Goal: Transaction & Acquisition: Purchase product/service

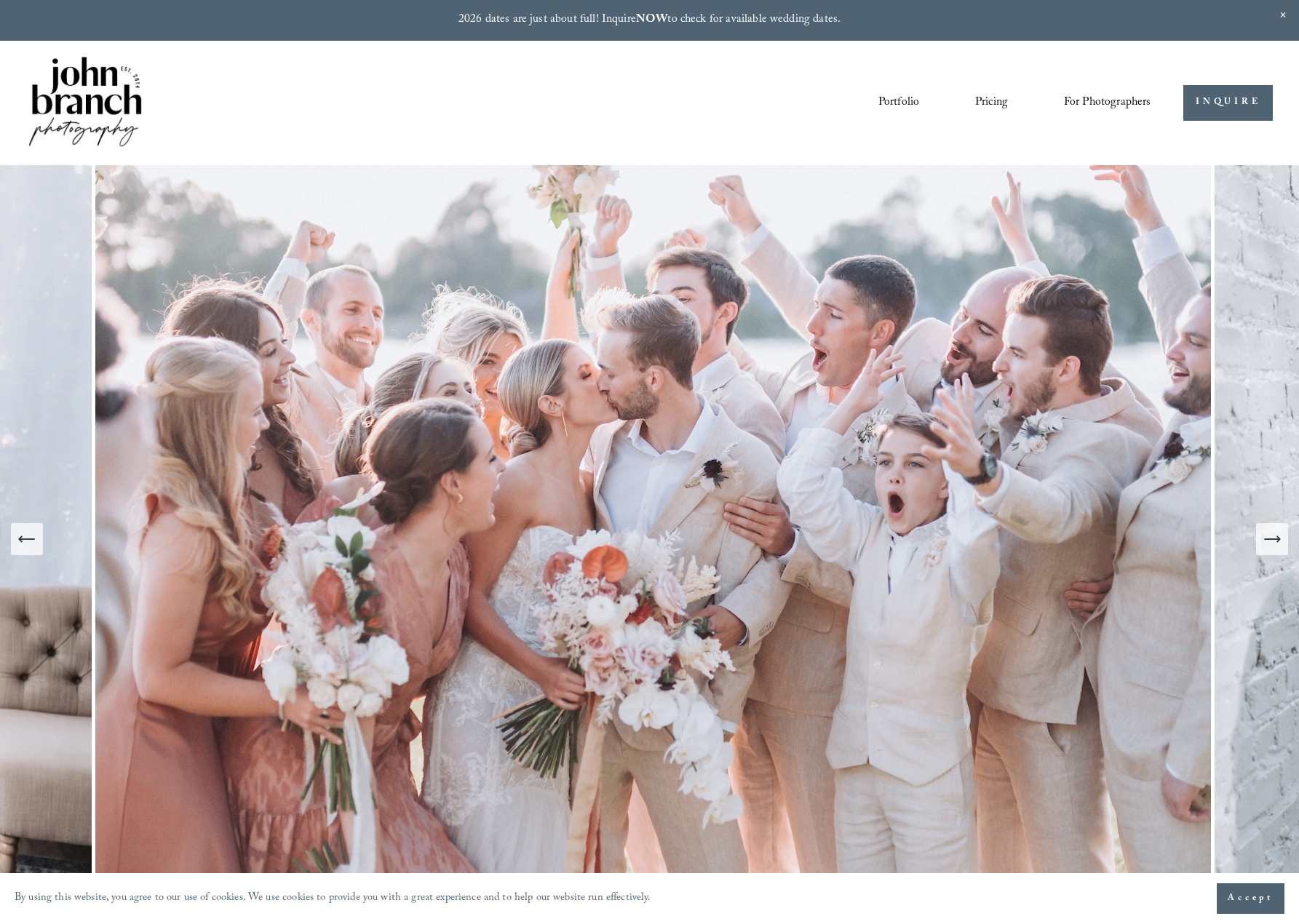
click at [1270, 548] on icon "Next Slide" at bounding box center [1273, 540] width 21 height 21
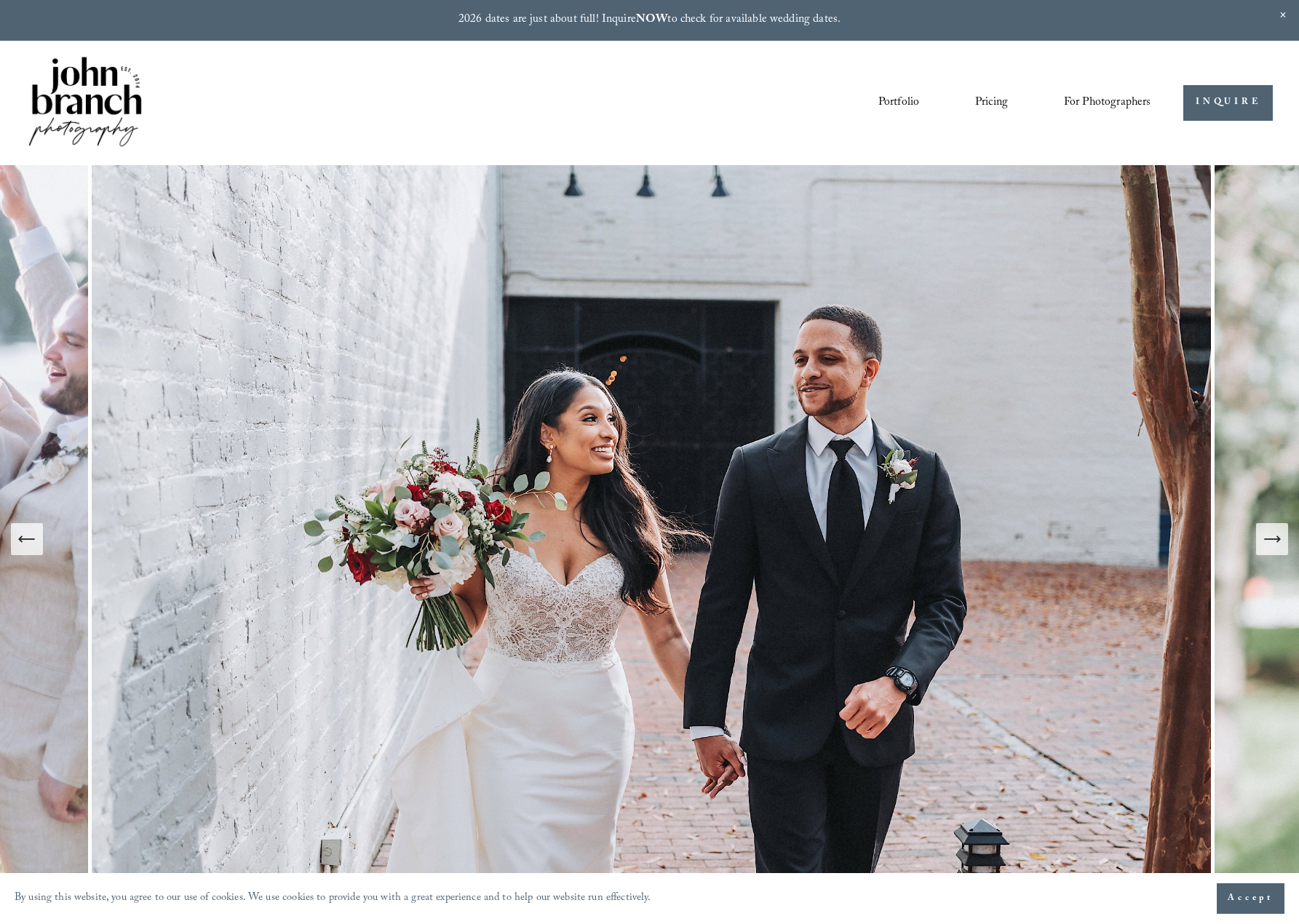
click at [1270, 548] on icon "Next Slide" at bounding box center [1273, 540] width 21 height 21
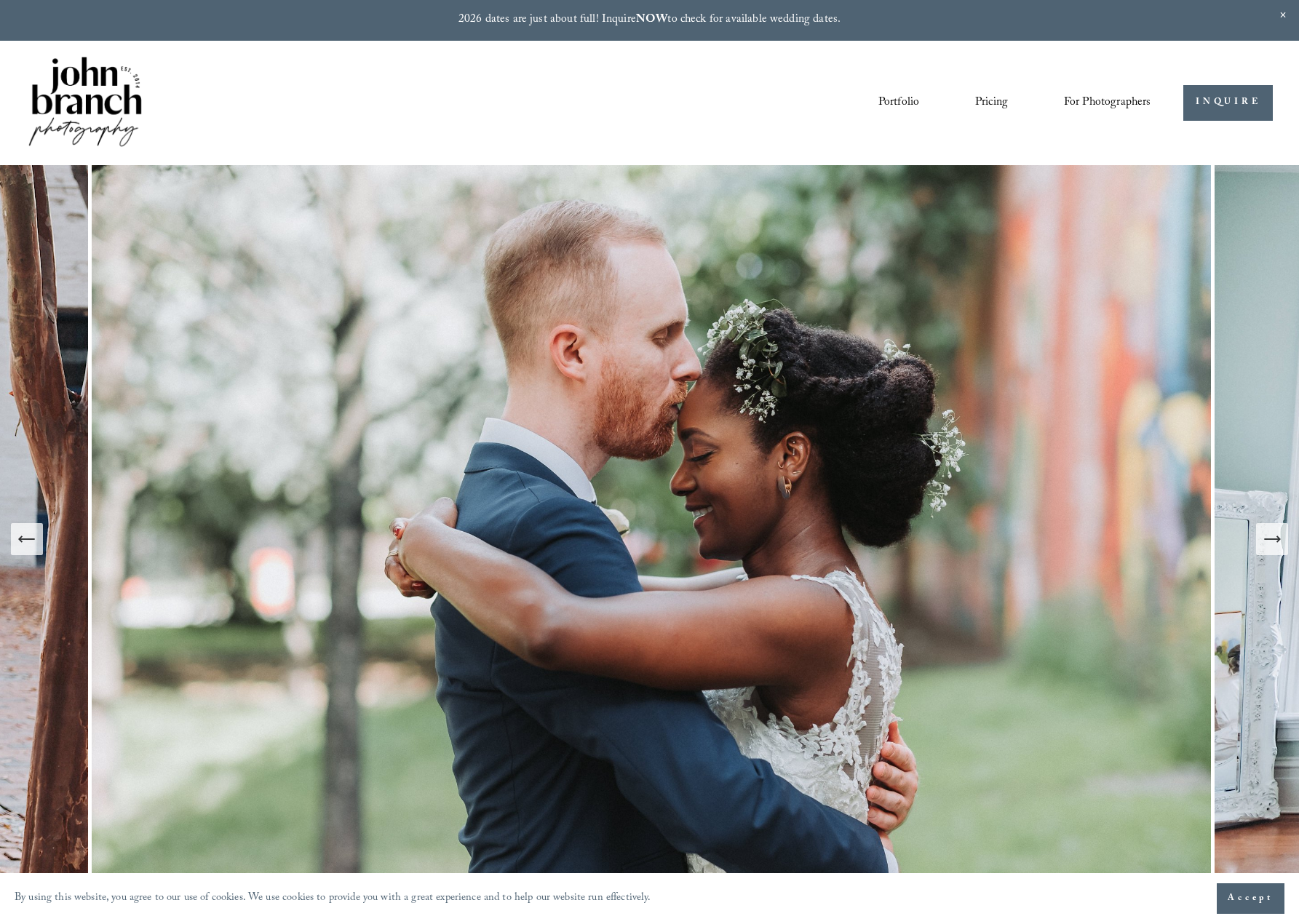
click at [1270, 548] on icon "Next Slide" at bounding box center [1273, 540] width 21 height 21
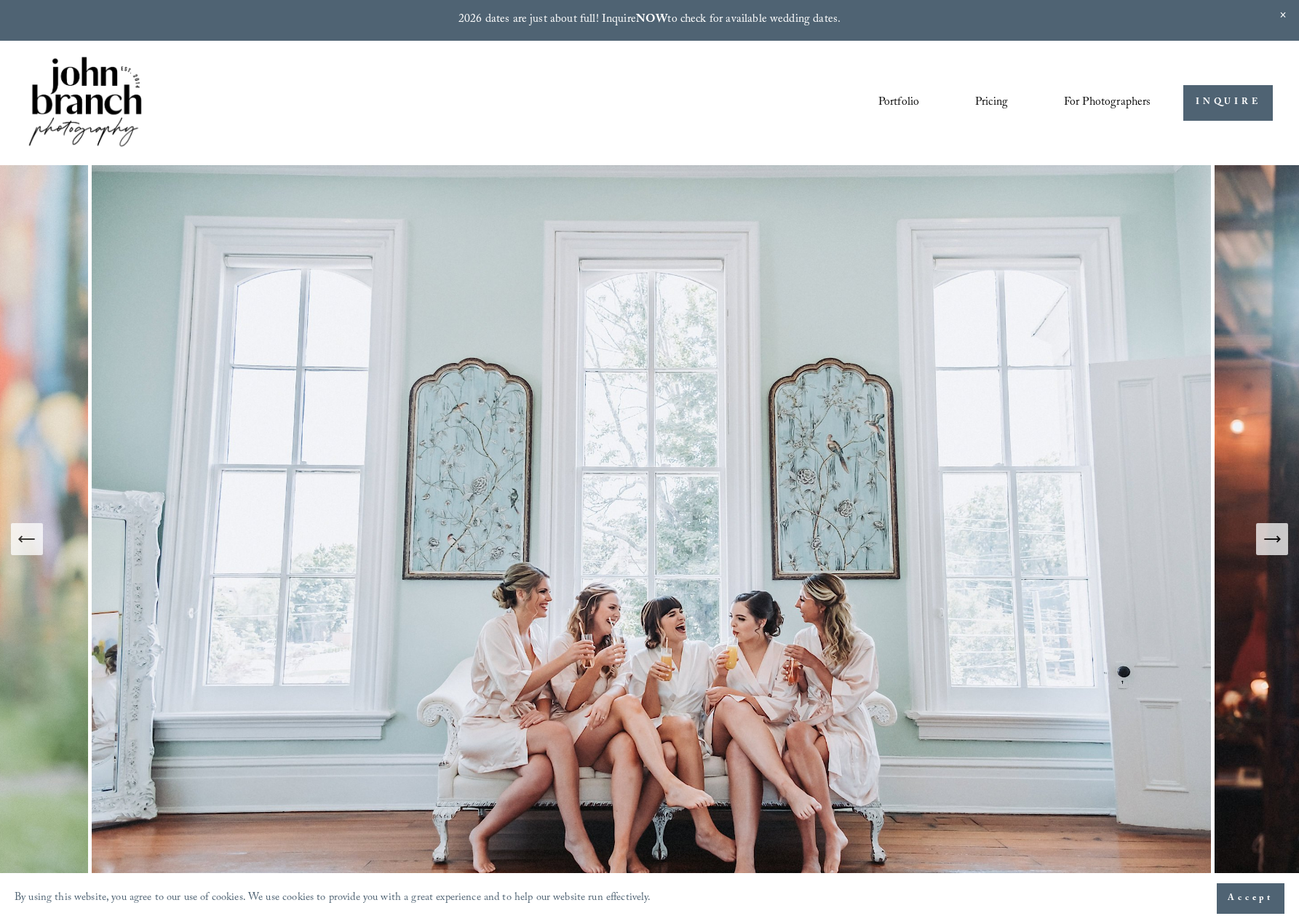
click at [1270, 548] on icon "Next Slide" at bounding box center [1273, 540] width 21 height 21
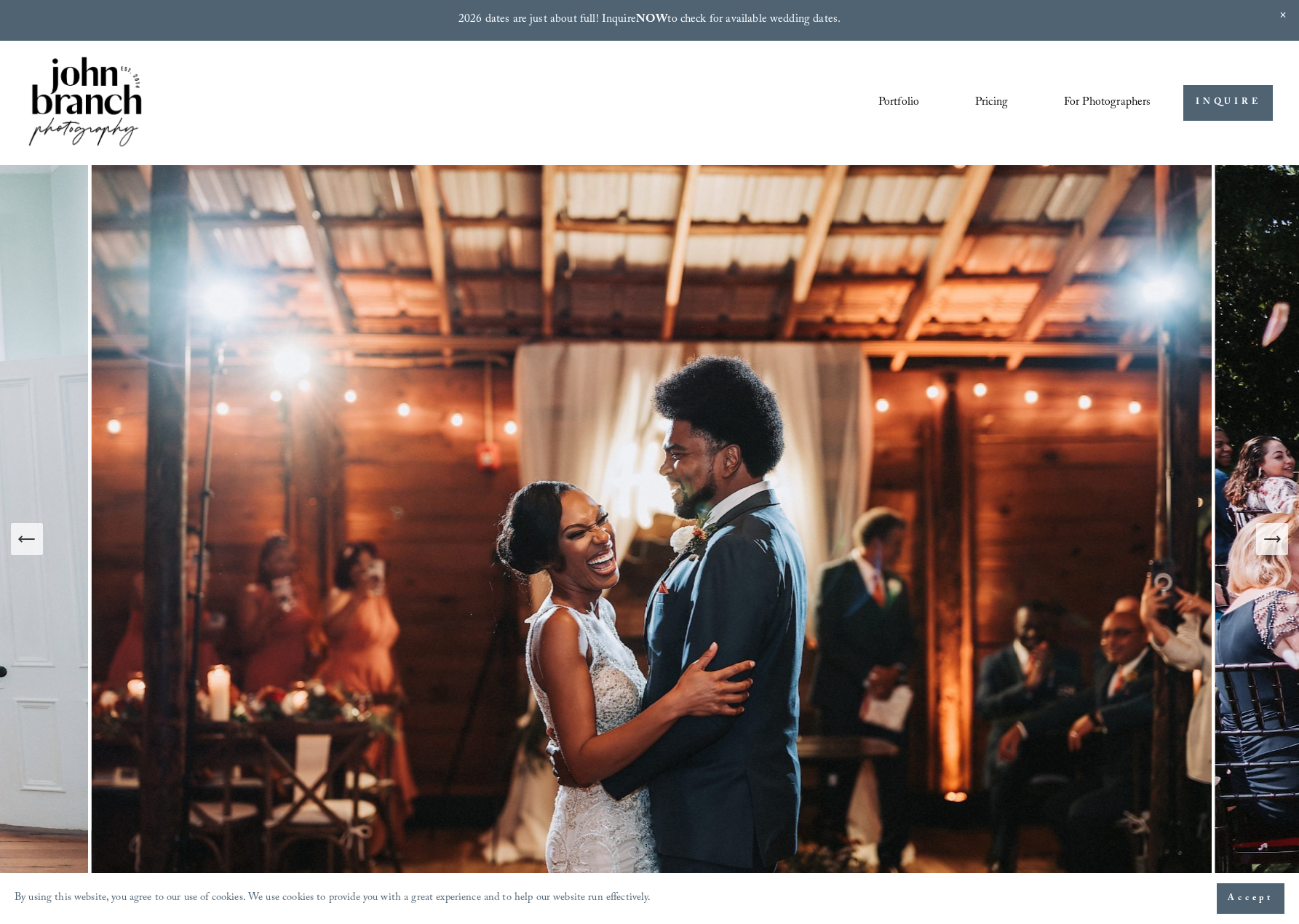
click at [1272, 551] on button "Next Slide" at bounding box center [1273, 540] width 32 height 32
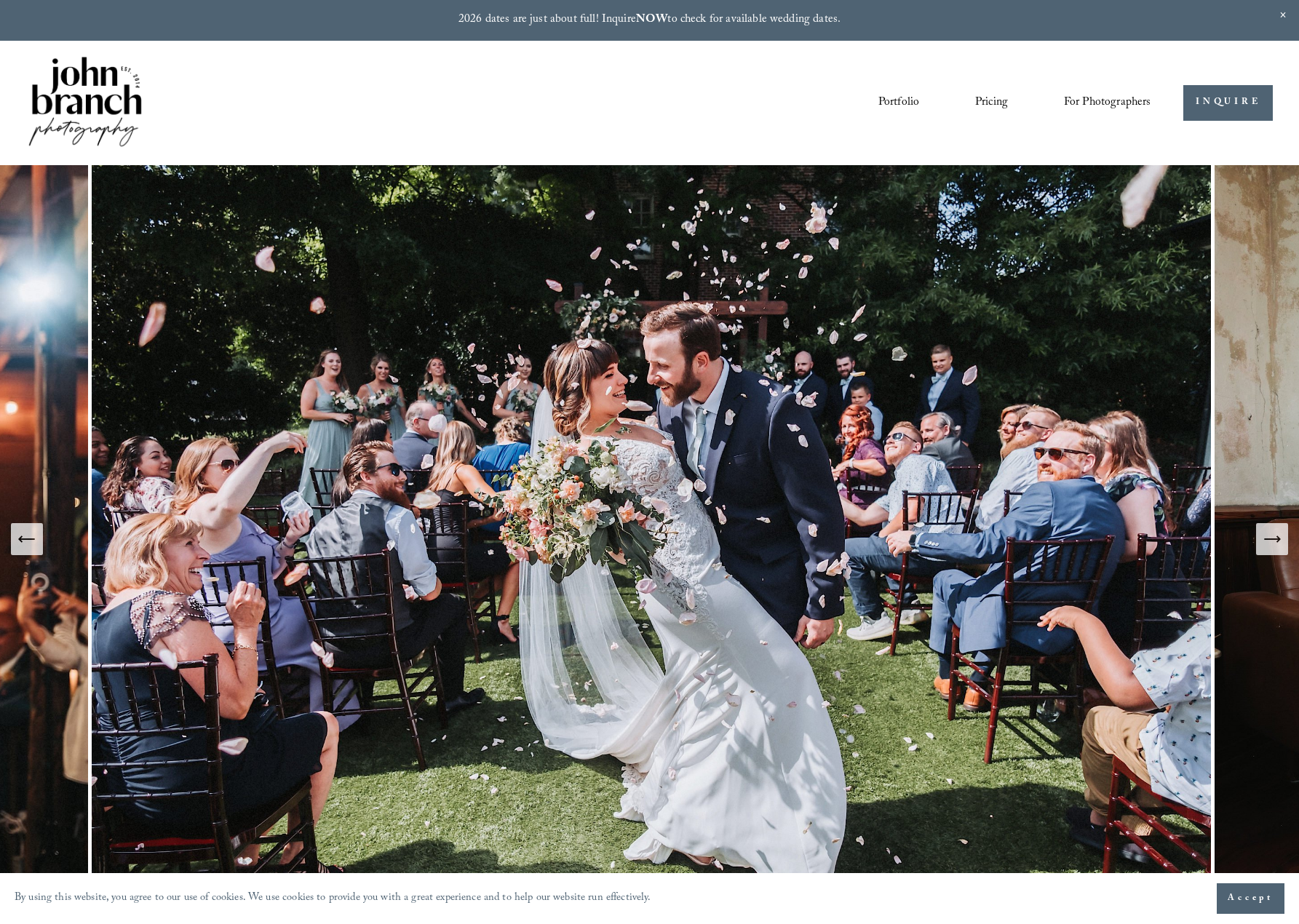
click at [0, 0] on span "Presets" at bounding box center [0, 0] width 0 height 0
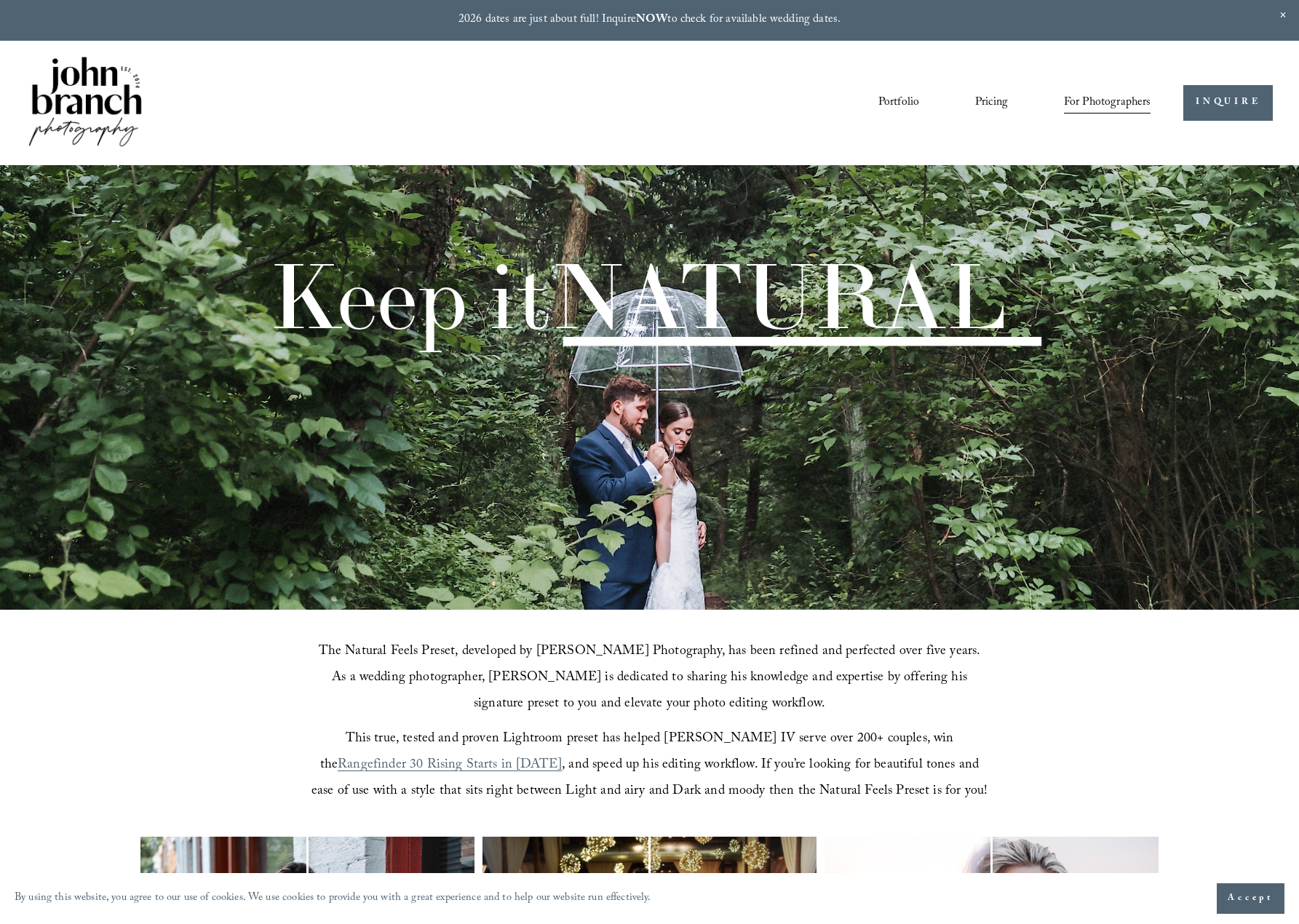
click at [1000, 100] on link "Pricing" at bounding box center [991, 103] width 33 height 25
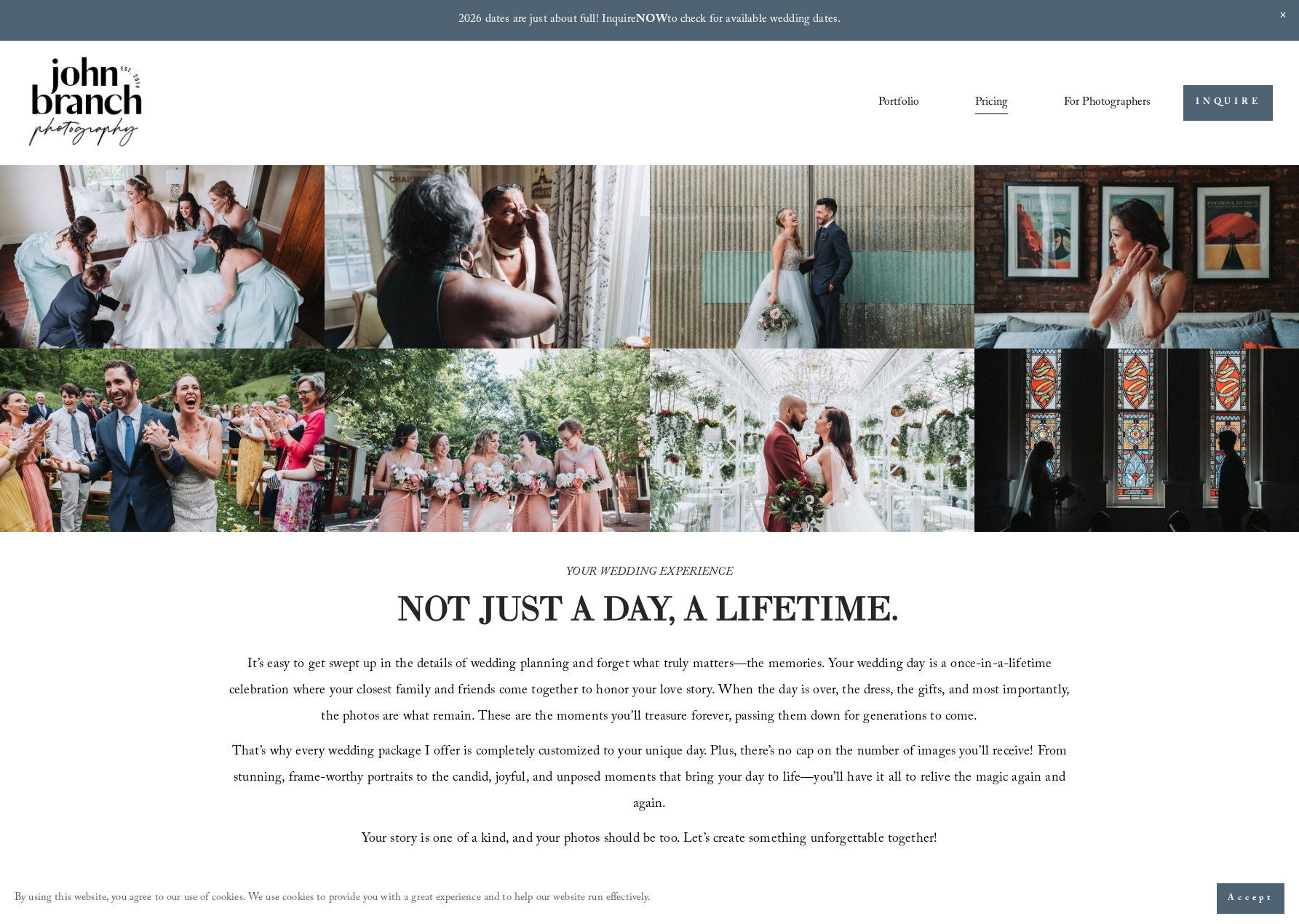
click at [0, 0] on span "Presets" at bounding box center [0, 0] width 0 height 0
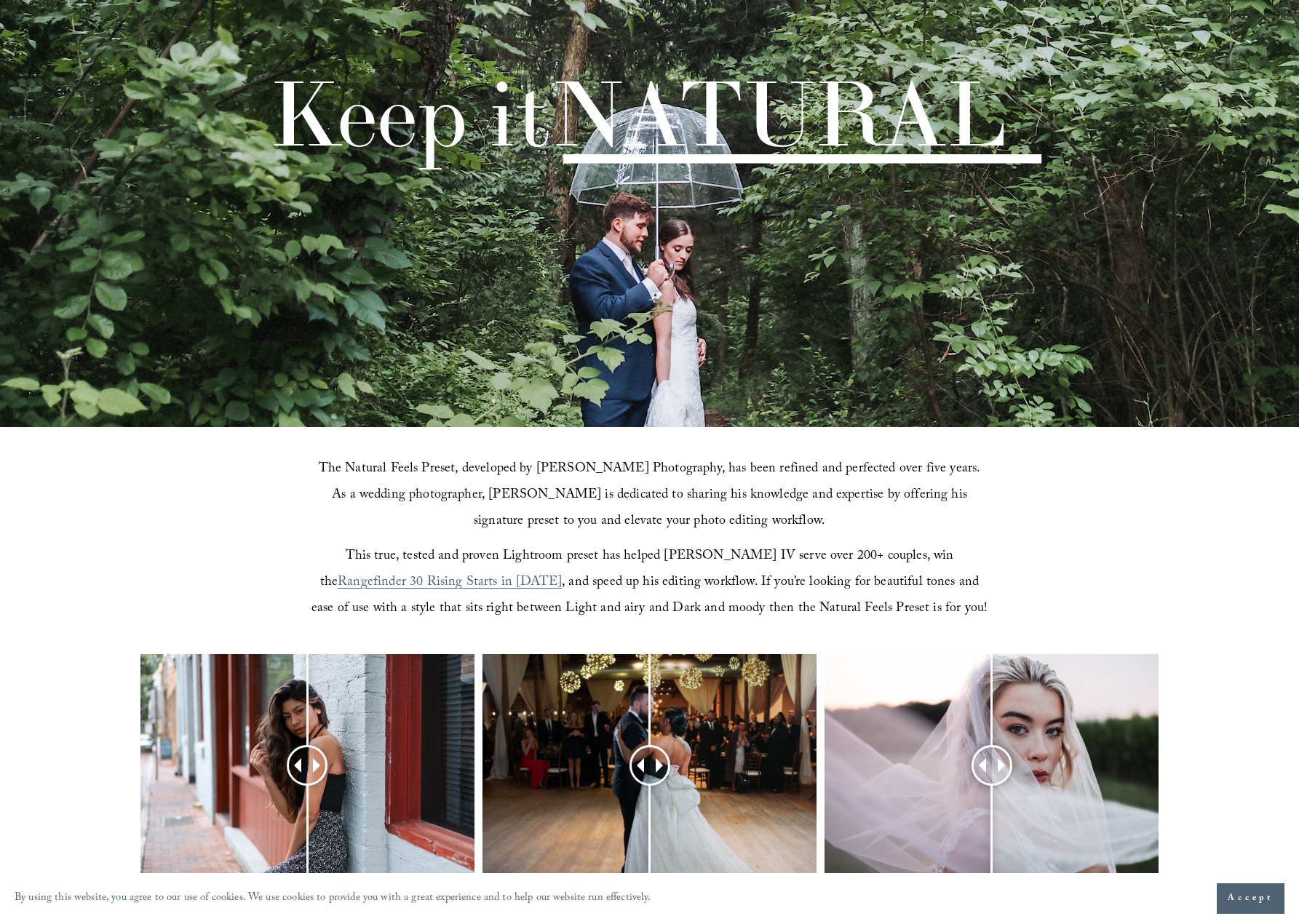
scroll to position [364, 0]
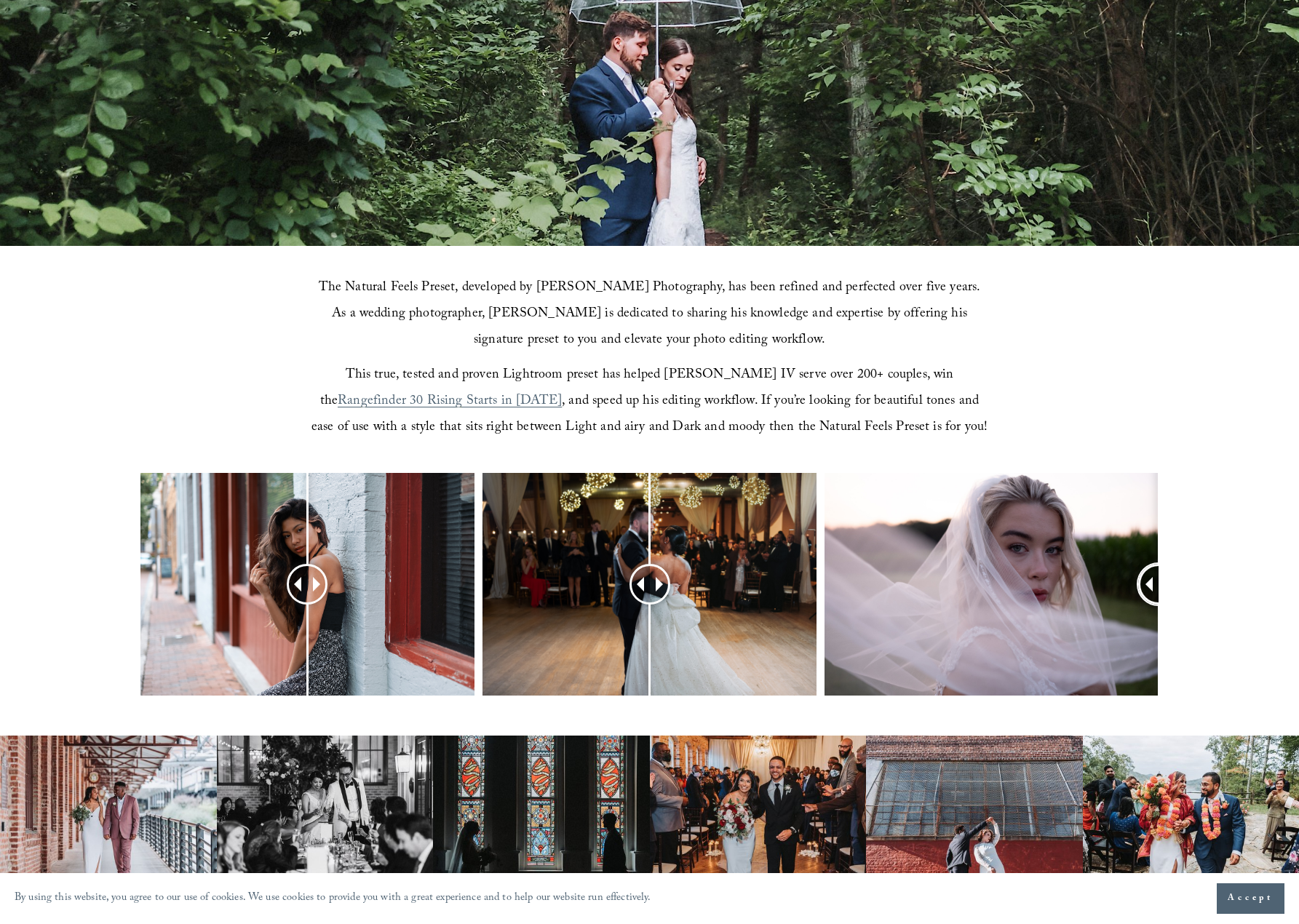
drag, startPoint x: 990, startPoint y: 581, endPoint x: 1355, endPoint y: 611, distance: 366.2
click at [1298, 611] on html "By using this website, you agree to our use of cookies. We use cookies to provi…" at bounding box center [650, 838] width 1299 height 2404
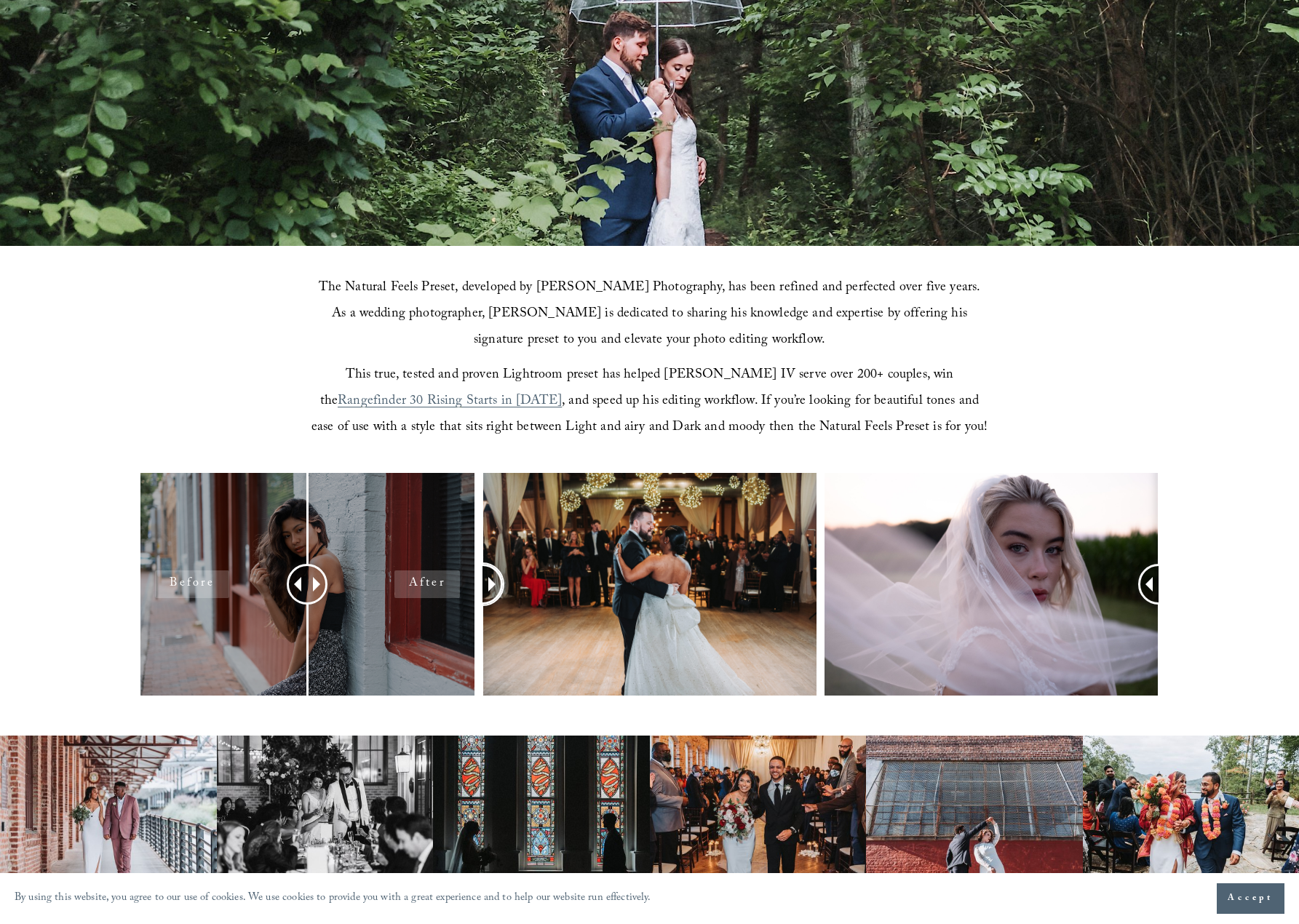
drag, startPoint x: 647, startPoint y: 587, endPoint x: 286, endPoint y: 590, distance: 361.0
click at [355, 594] on div at bounding box center [650, 603] width 1299 height 261
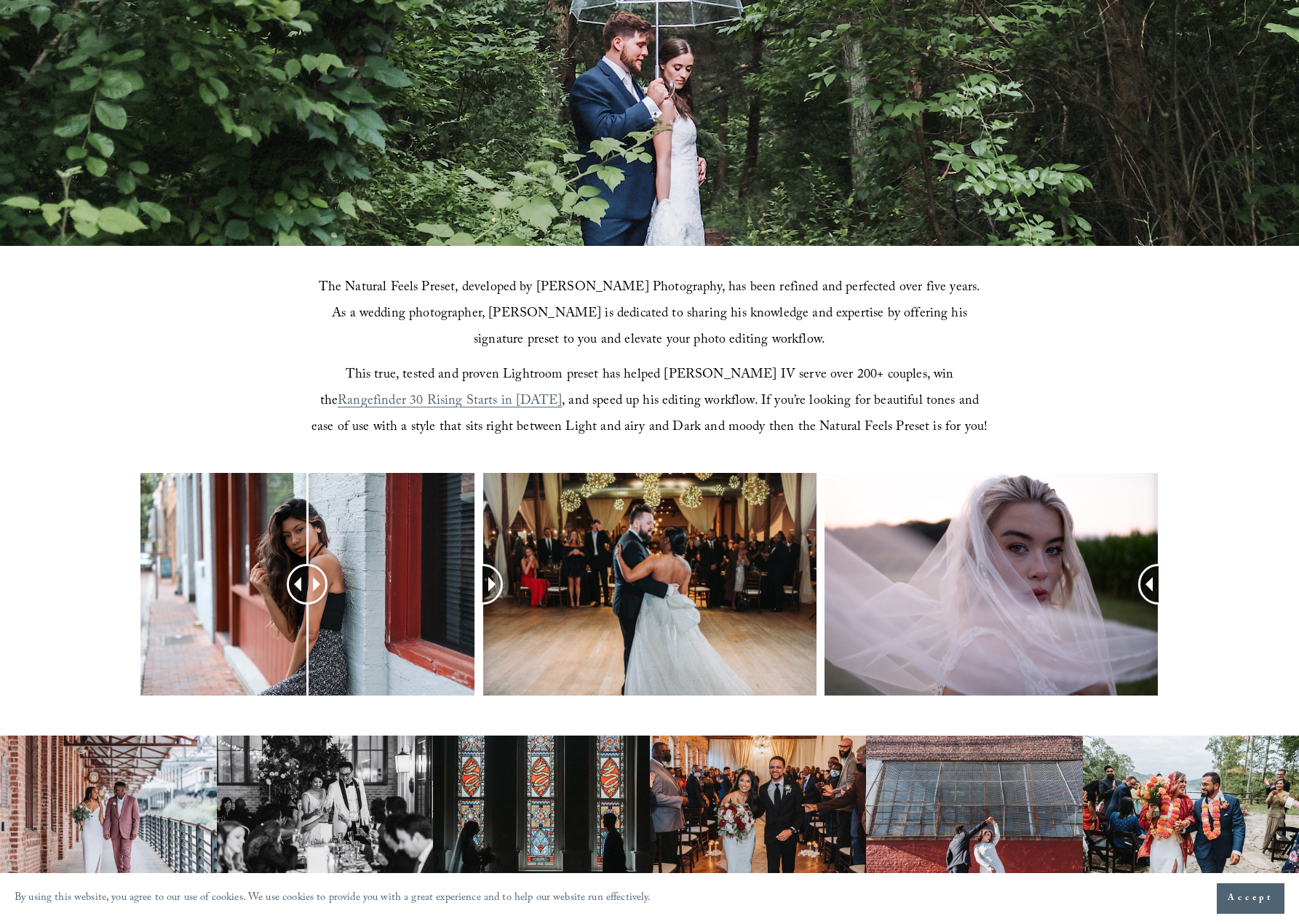
drag, startPoint x: 286, startPoint y: 584, endPoint x: 294, endPoint y: 586, distance: 8.2
click at [294, 586] on div at bounding box center [308, 584] width 334 height 223
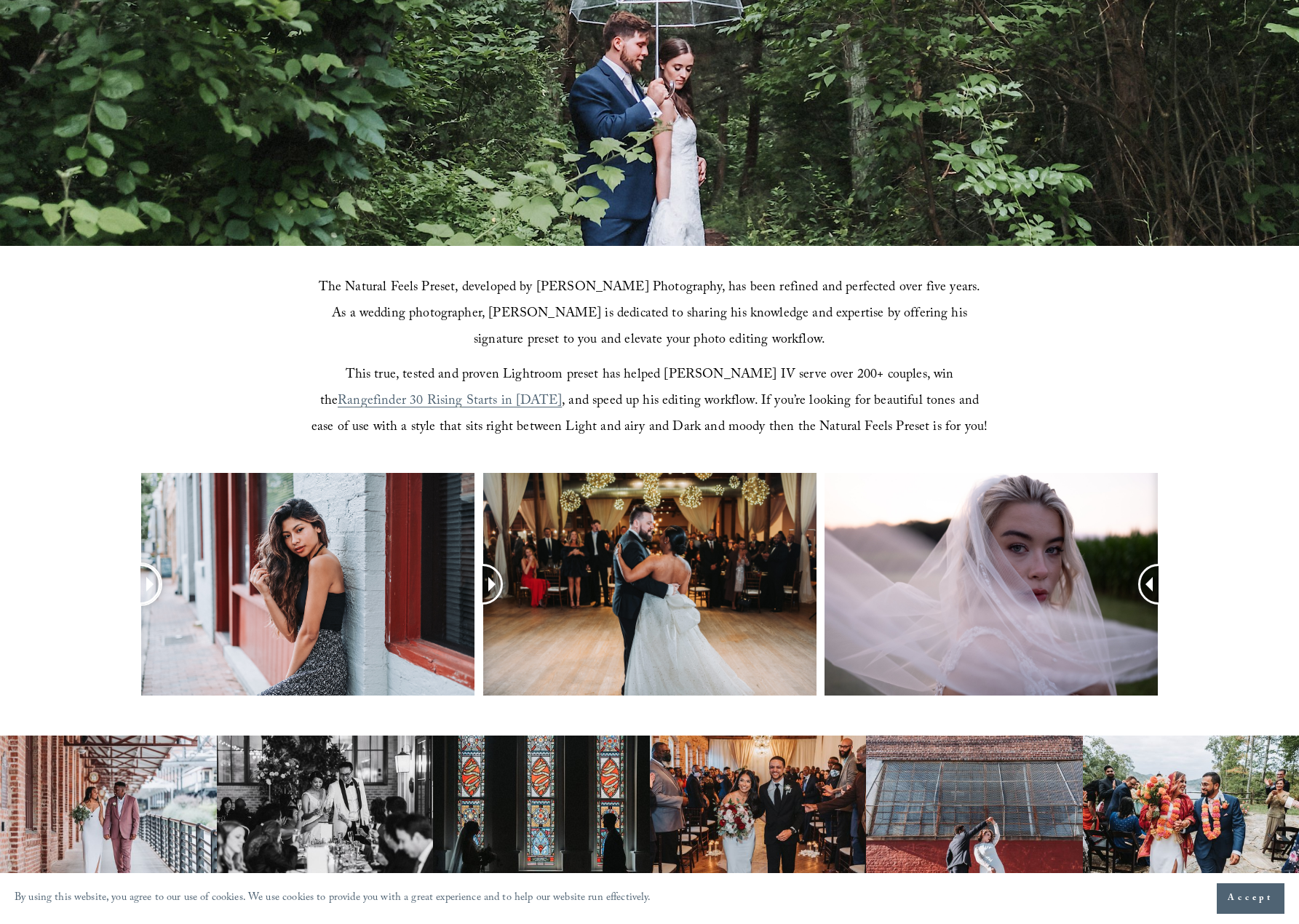
drag, startPoint x: 306, startPoint y: 586, endPoint x: 107, endPoint y: 560, distance: 200.7
click at [0, 562] on html "By using this website, you agree to our use of cookies. We use cookies to provi…" at bounding box center [650, 838] width 1299 height 2404
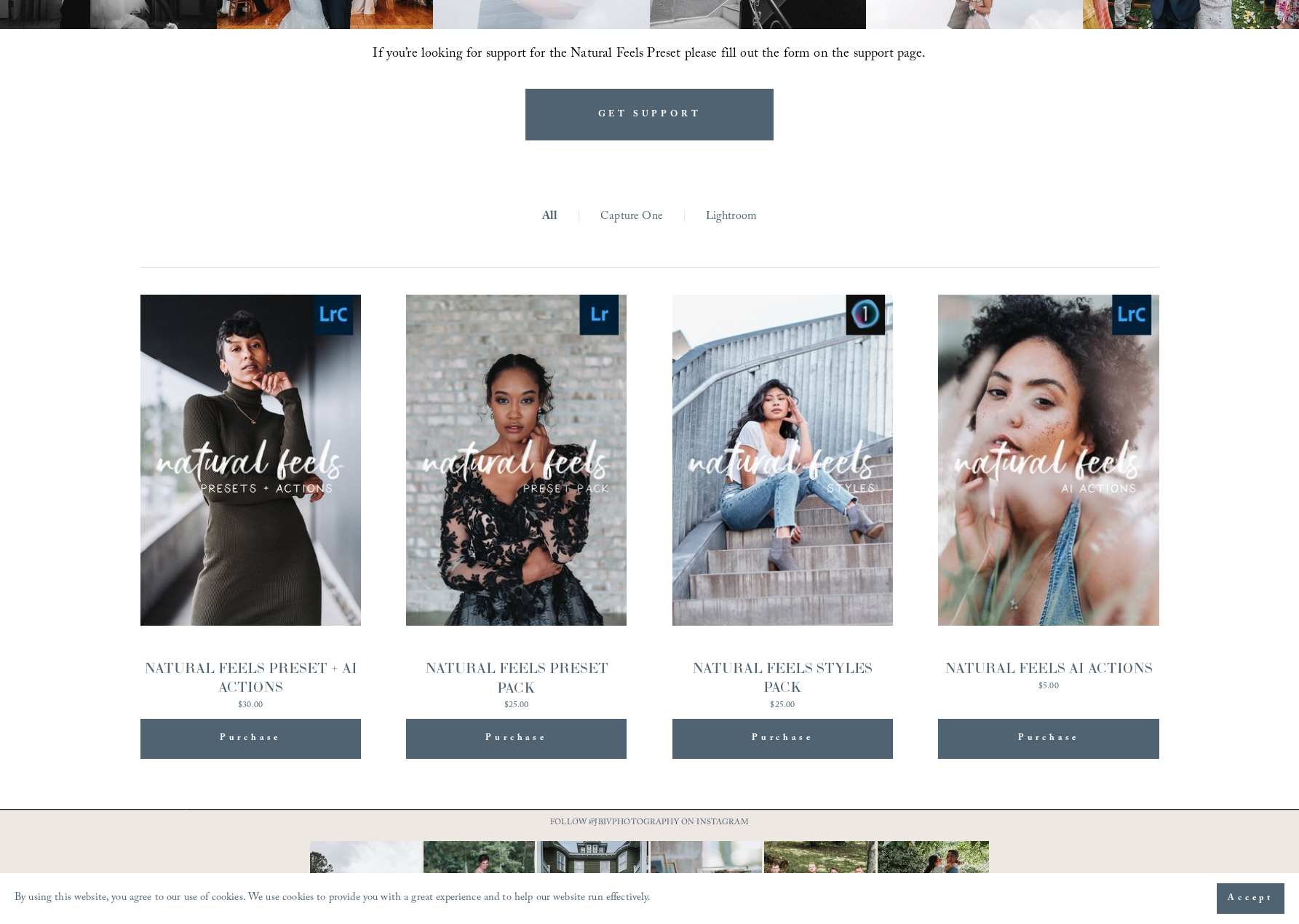
scroll to position [1480, 0]
